Goal: Find specific page/section: Find specific page/section

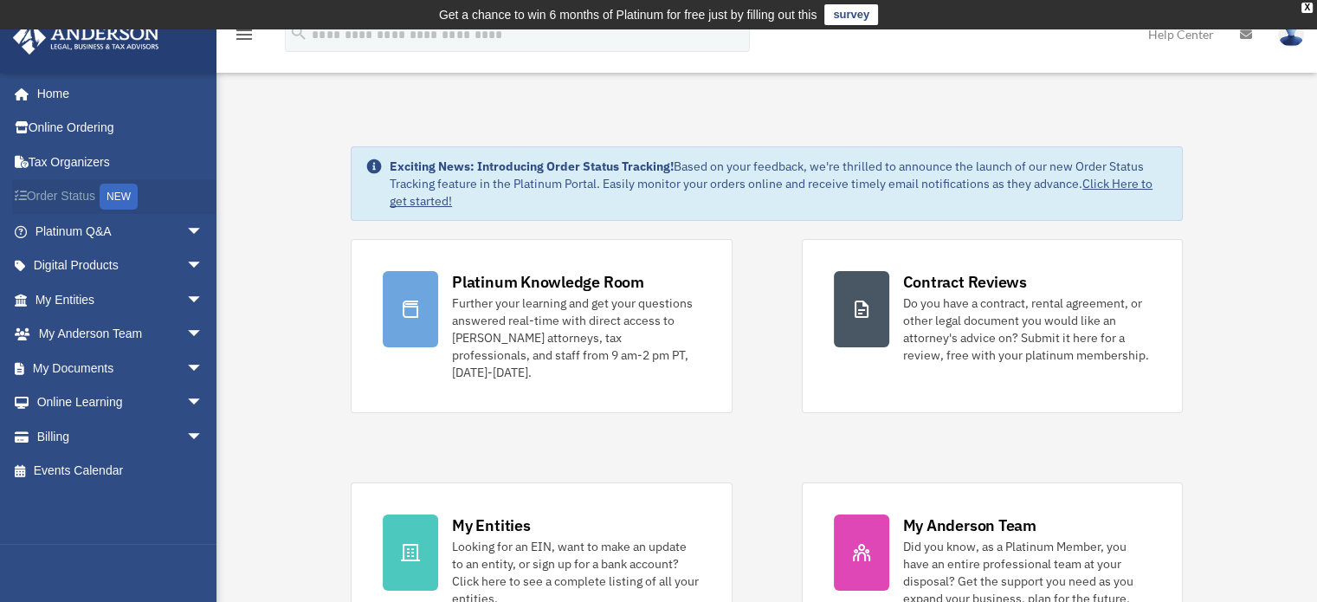
click at [87, 199] on link "Order Status NEW" at bounding box center [120, 196] width 217 height 35
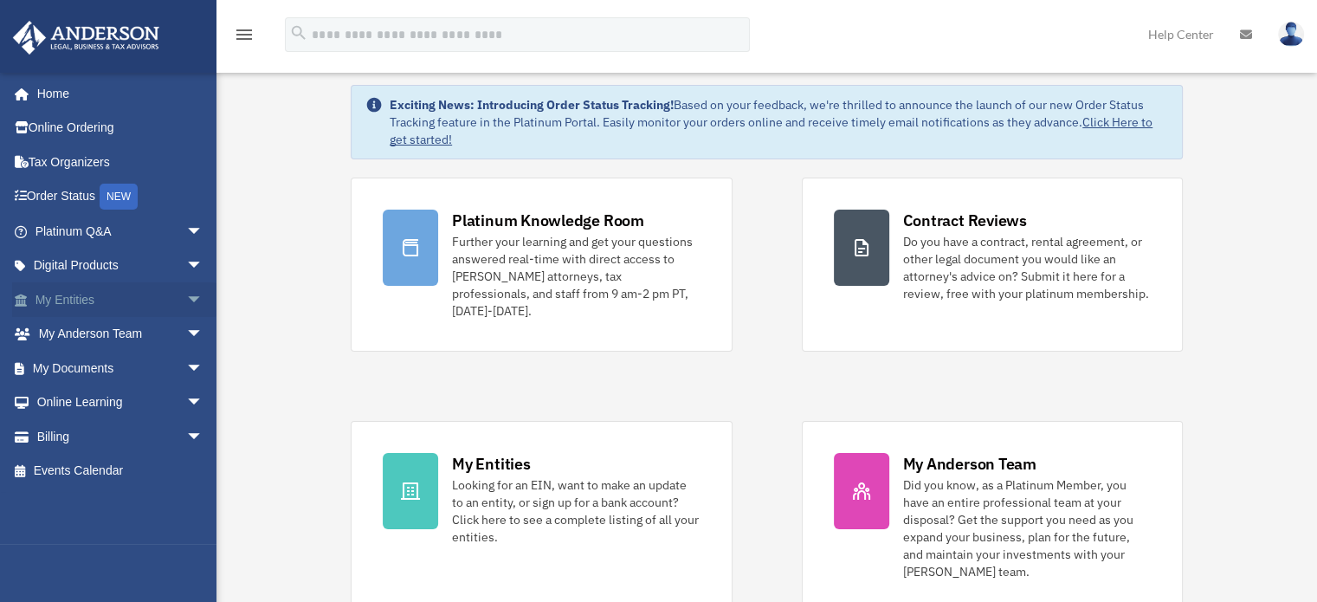
scroll to position [87, 0]
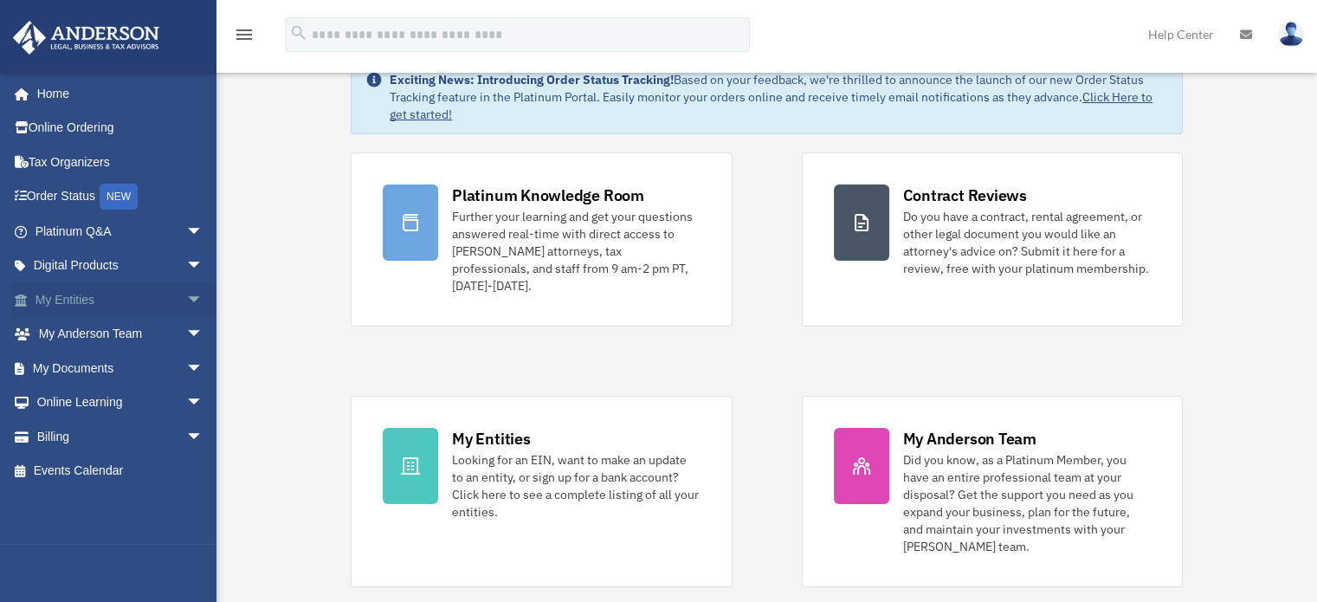
click at [142, 303] on link "My Entities arrow_drop_down" at bounding box center [120, 299] width 217 height 35
click at [186, 297] on span "arrow_drop_down" at bounding box center [203, 299] width 35 height 35
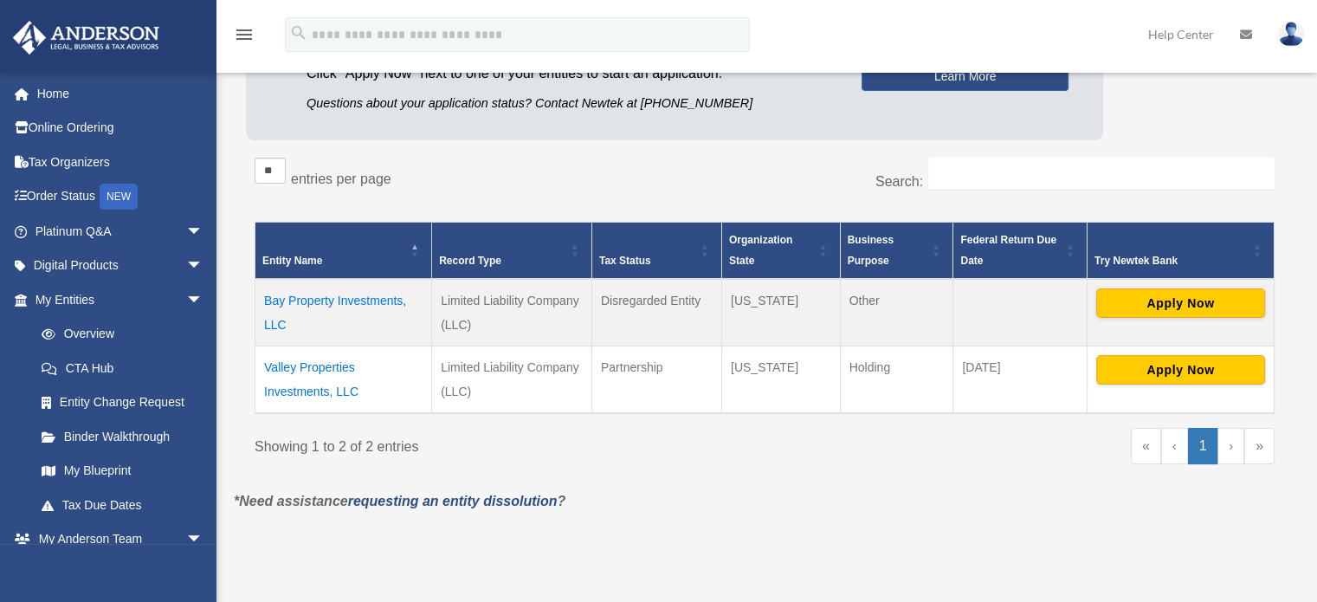
scroll to position [273, 0]
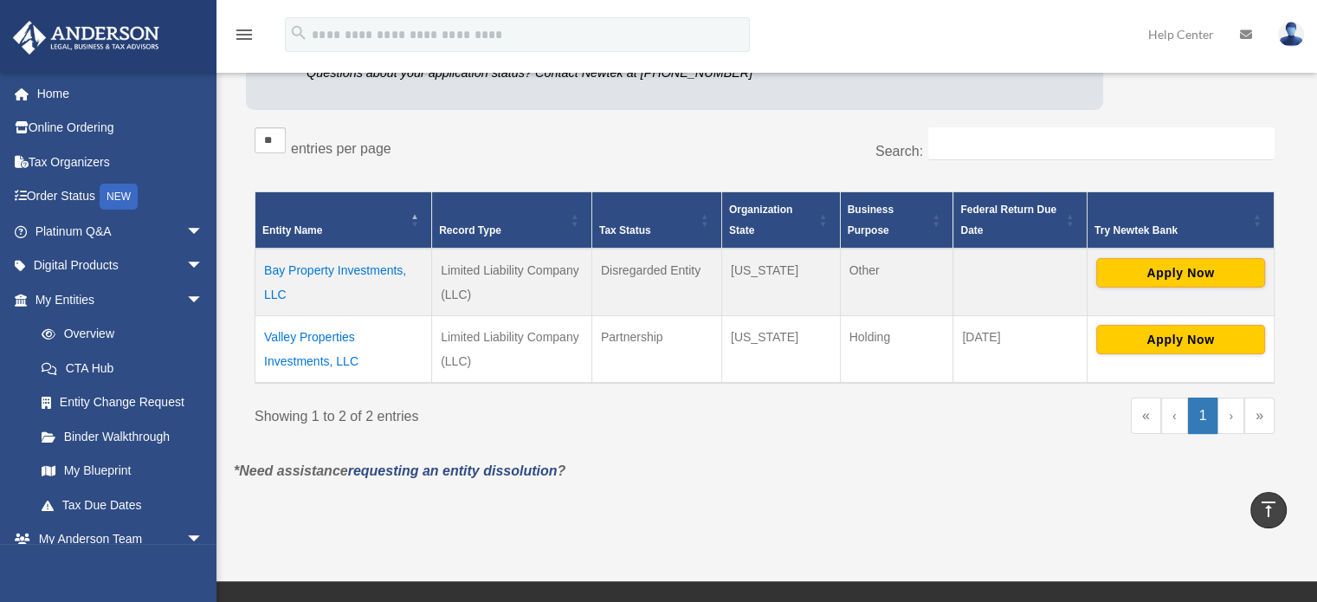
click at [393, 273] on td "Bay Property Investments, LLC" at bounding box center [343, 282] width 177 height 68
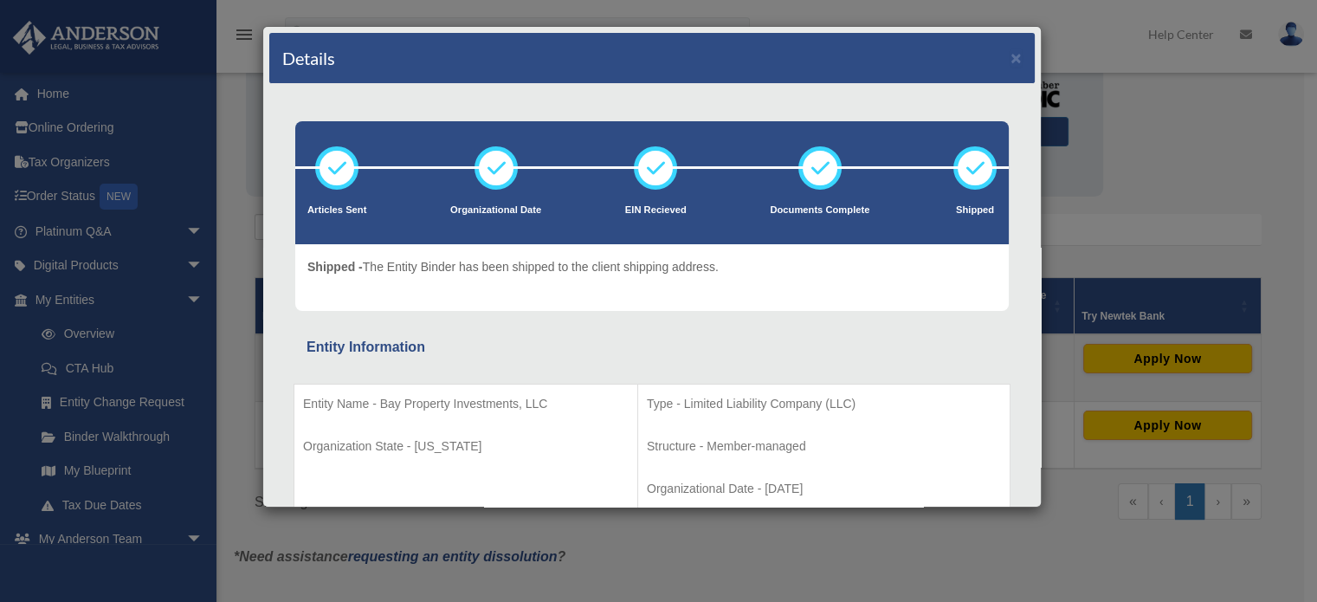
scroll to position [0, 0]
click at [1010, 55] on button "×" at bounding box center [1015, 57] width 11 height 18
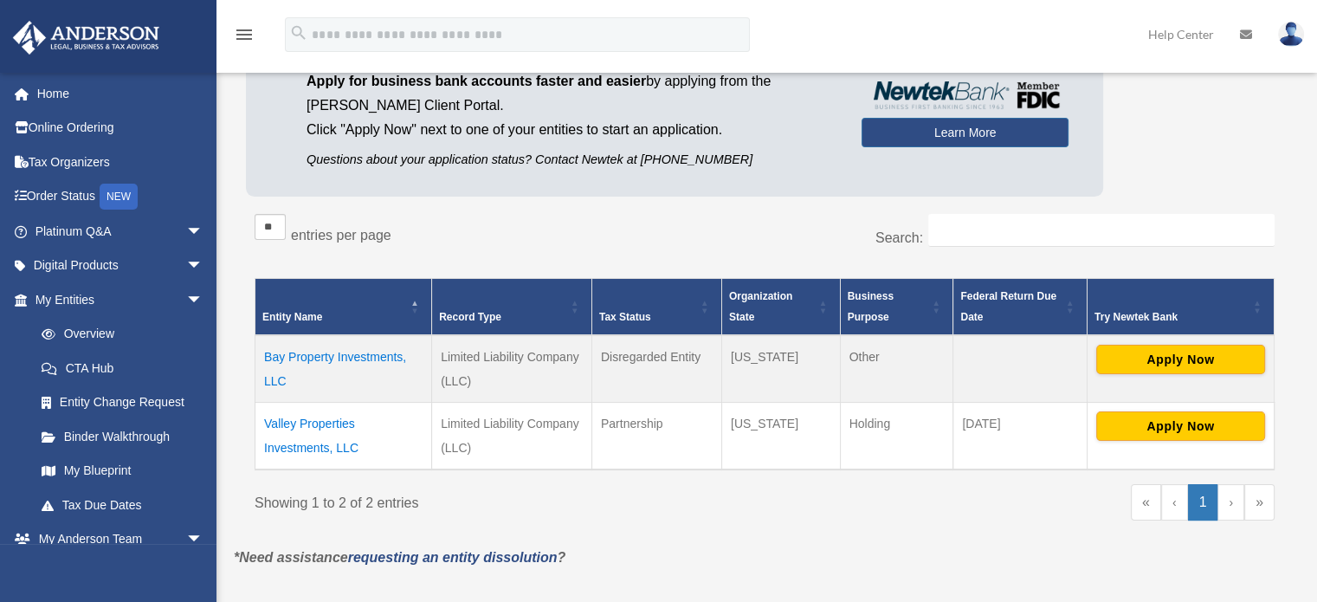
click at [345, 422] on td "Valley Properties Investments, LLC" at bounding box center [343, 436] width 177 height 68
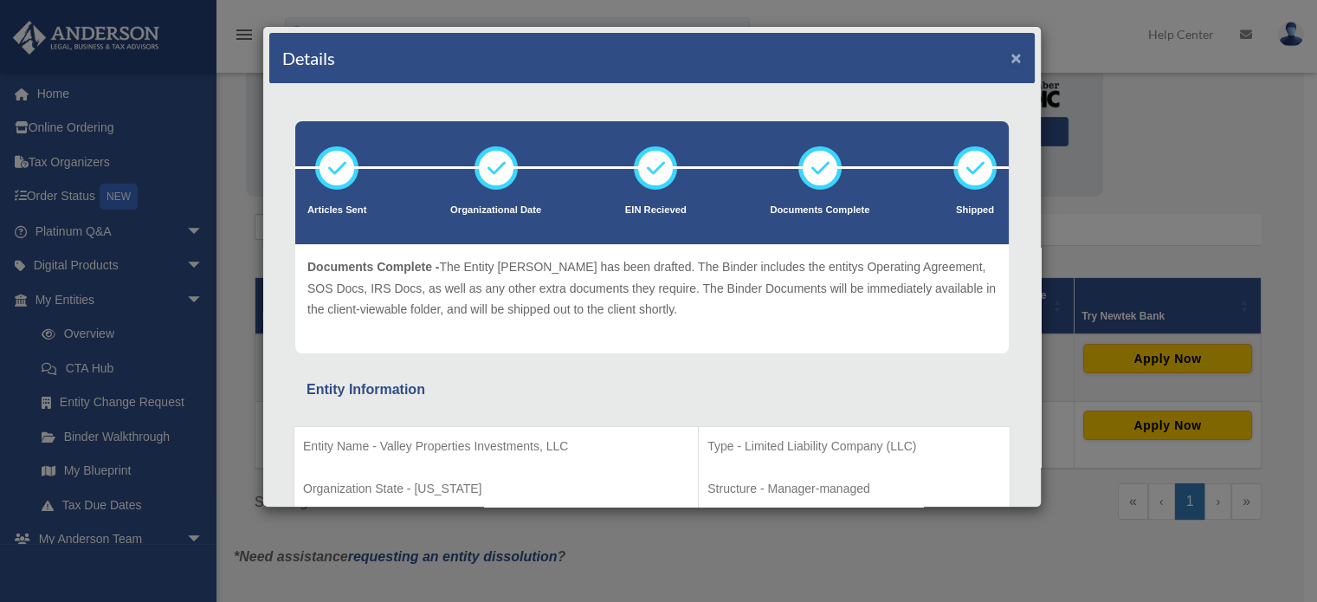
click at [1010, 61] on button "×" at bounding box center [1015, 57] width 11 height 18
